Goal: Task Accomplishment & Management: Complete application form

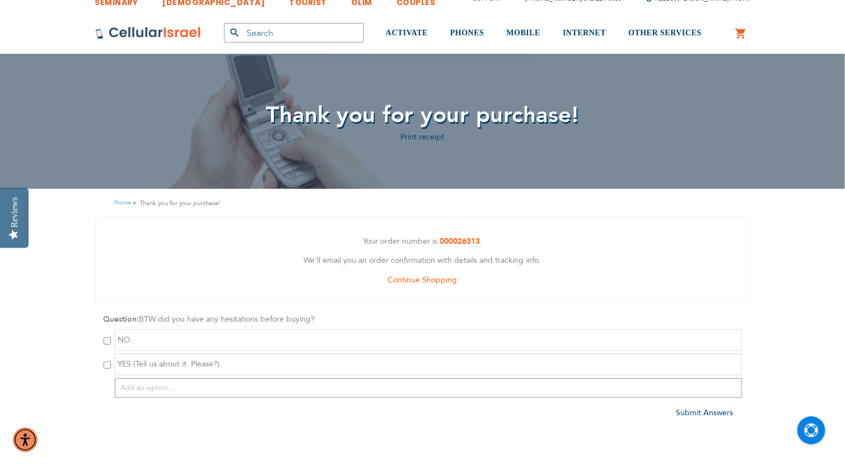
scroll to position [22, 0]
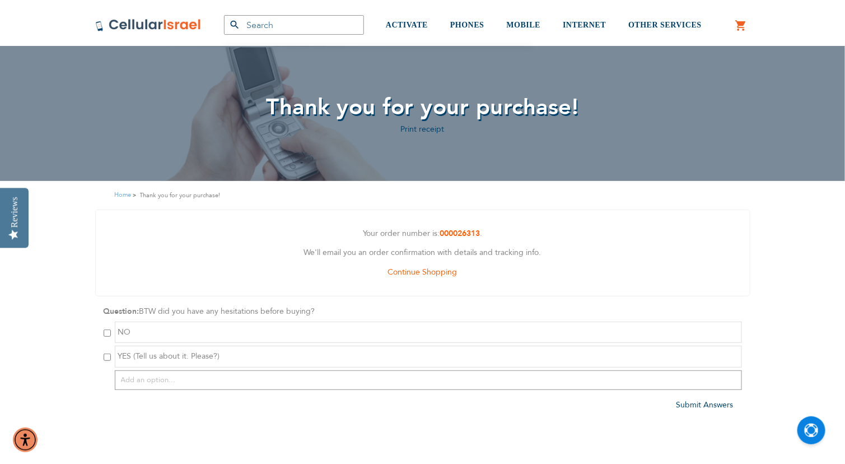
click at [109, 356] on input "checkbox" at bounding box center [107, 357] width 7 height 7
checkbox input "true"
click at [150, 378] on input "text" at bounding box center [429, 380] width 628 height 20
type input "not an unlimited data plan"
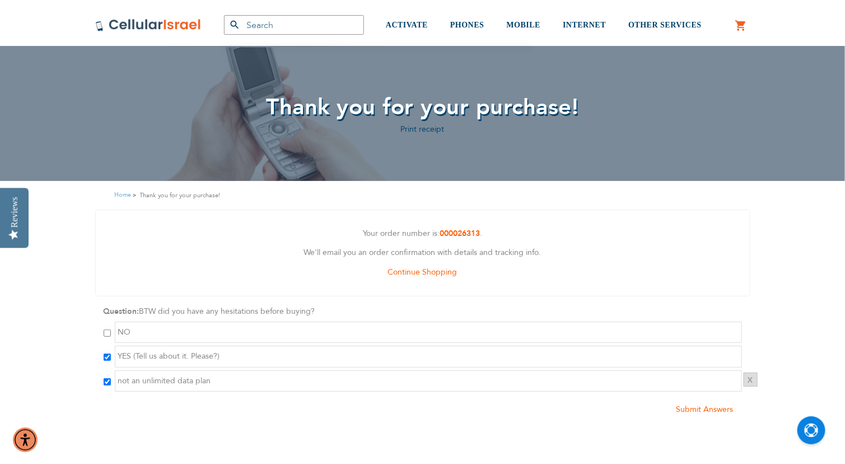
click at [690, 411] on span "Submit Answers" at bounding box center [705, 409] width 57 height 11
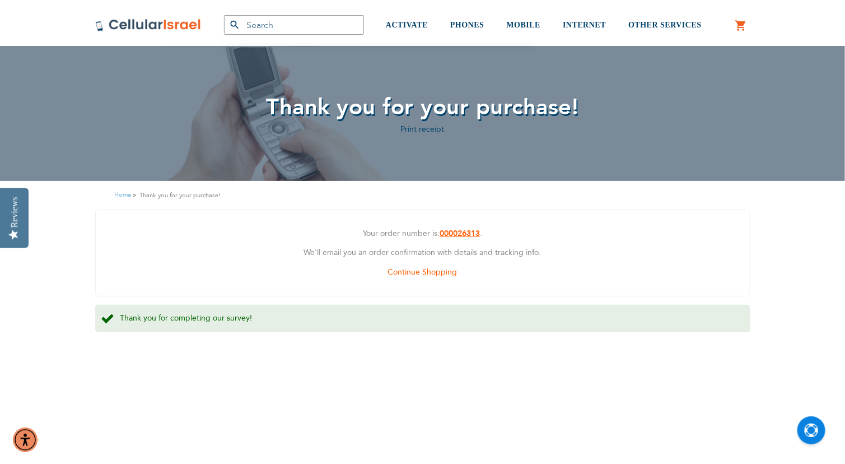
click at [452, 233] on strong "000026313" at bounding box center [460, 233] width 40 height 11
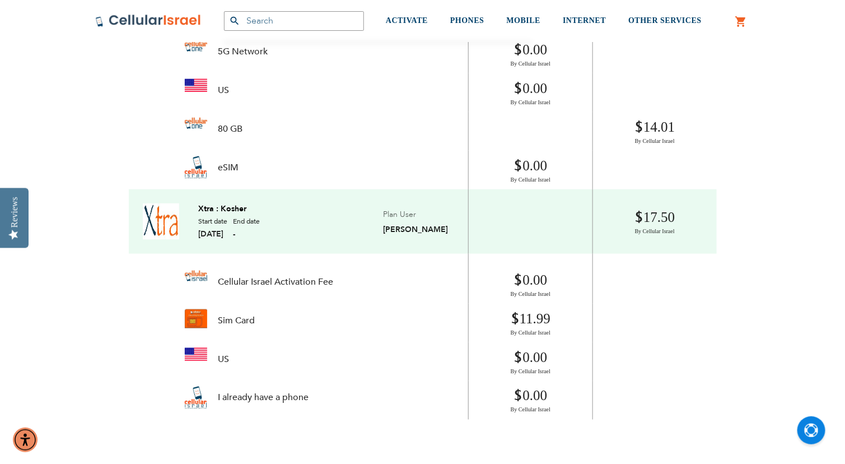
scroll to position [400, 0]
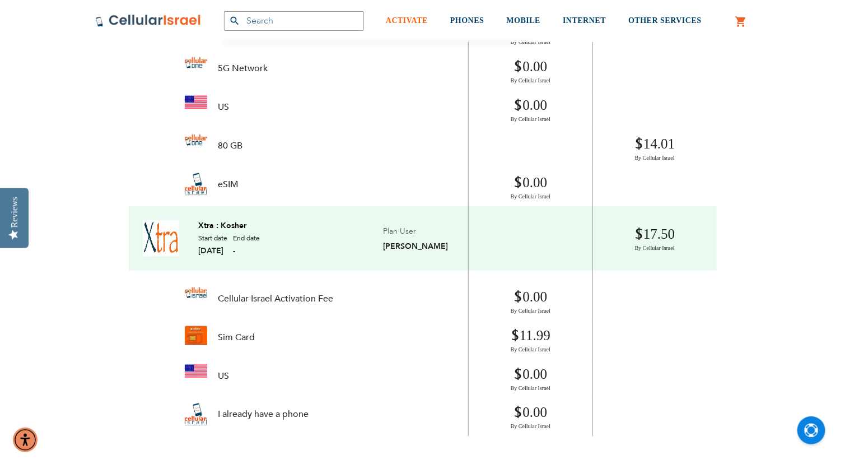
click at [421, 13] on link "ACTIVATE" at bounding box center [407, 21] width 42 height 42
